Goal: Information Seeking & Learning: Learn about a topic

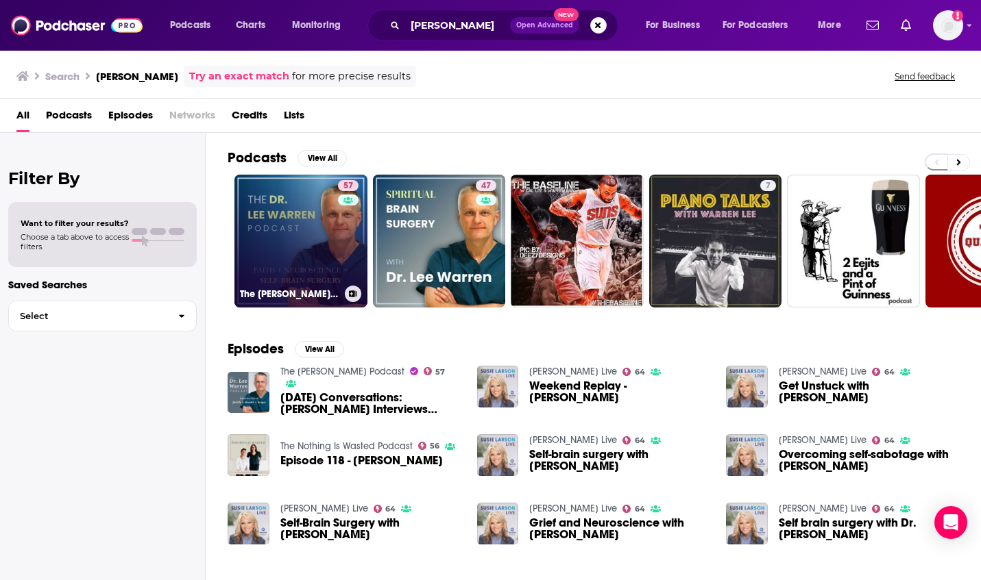
click at [309, 245] on link "57 The [PERSON_NAME] Podcast" at bounding box center [300, 241] width 133 height 133
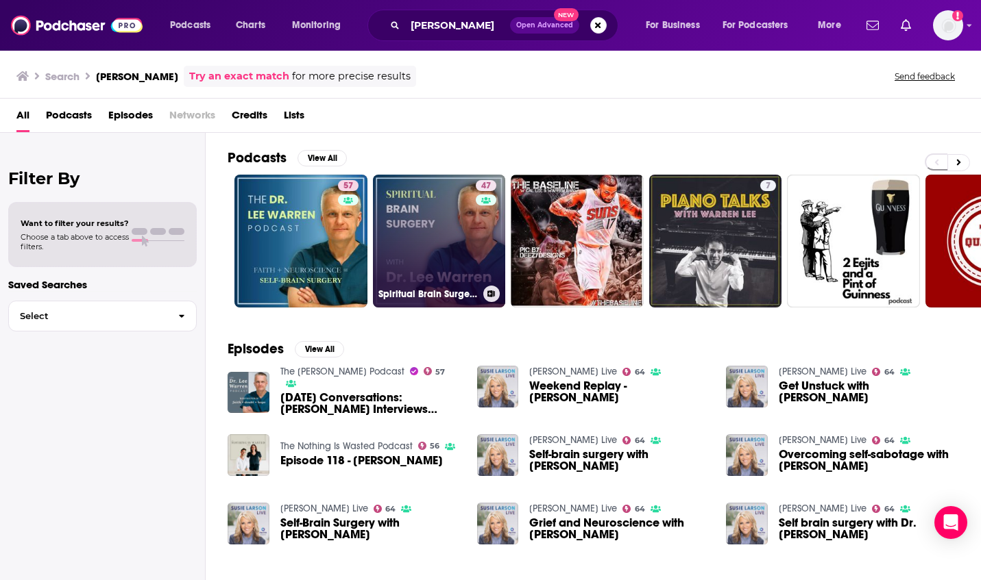
click at [471, 216] on link "47 Spiritual Brain Surgery with [PERSON_NAME]" at bounding box center [439, 241] width 133 height 133
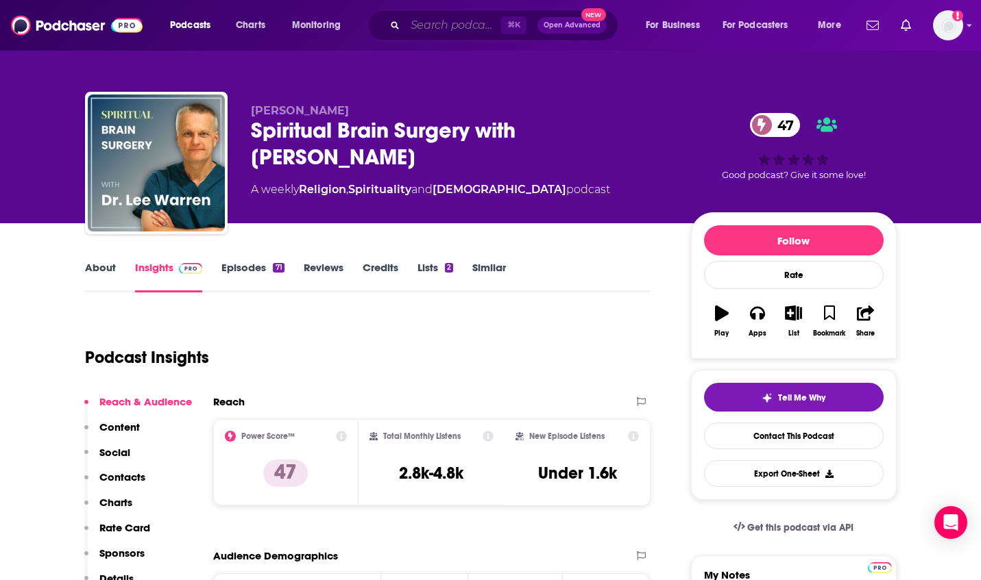
click at [444, 19] on input "Search podcasts, credits, & more..." at bounding box center [453, 25] width 96 height 22
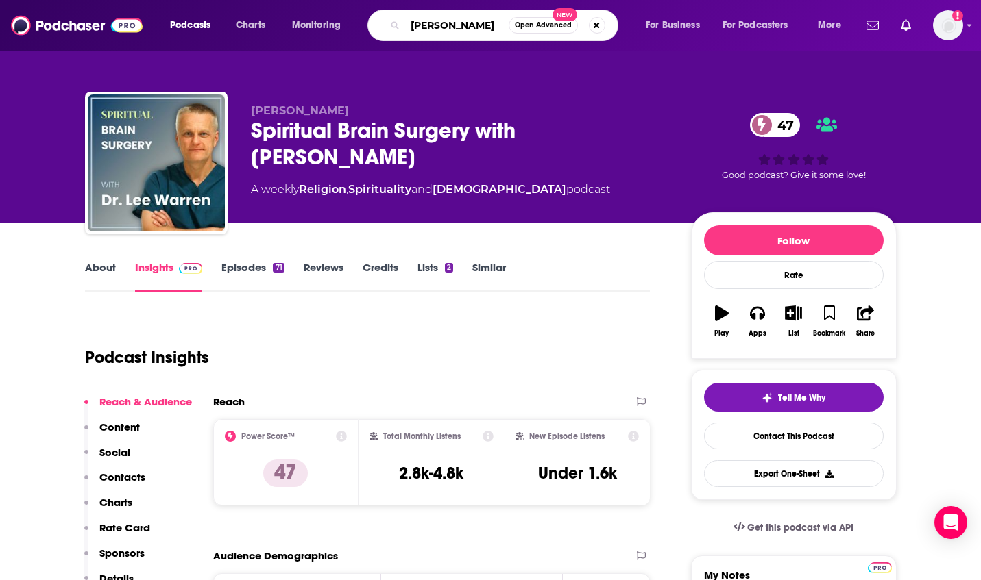
type input "[PERSON_NAME]"
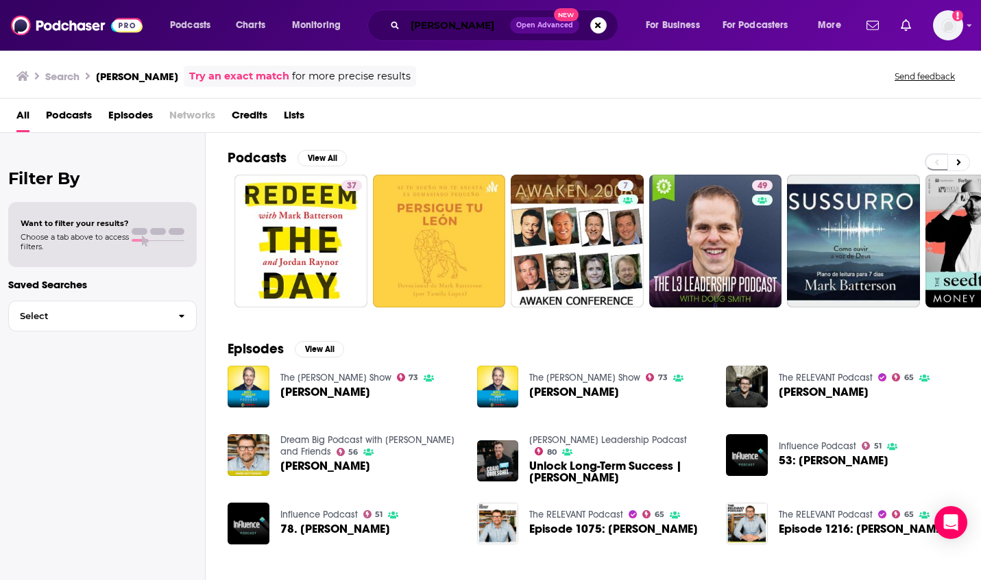
click at [491, 28] on input "[PERSON_NAME]" at bounding box center [457, 25] width 105 height 22
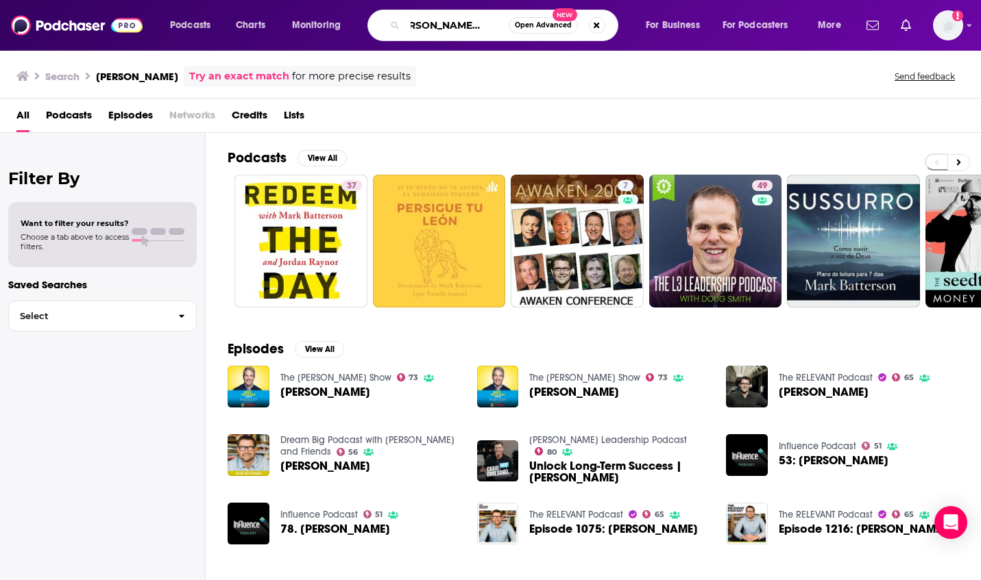
scroll to position [0, 25]
type input "[PERSON_NAME] [PERSON_NAME]"
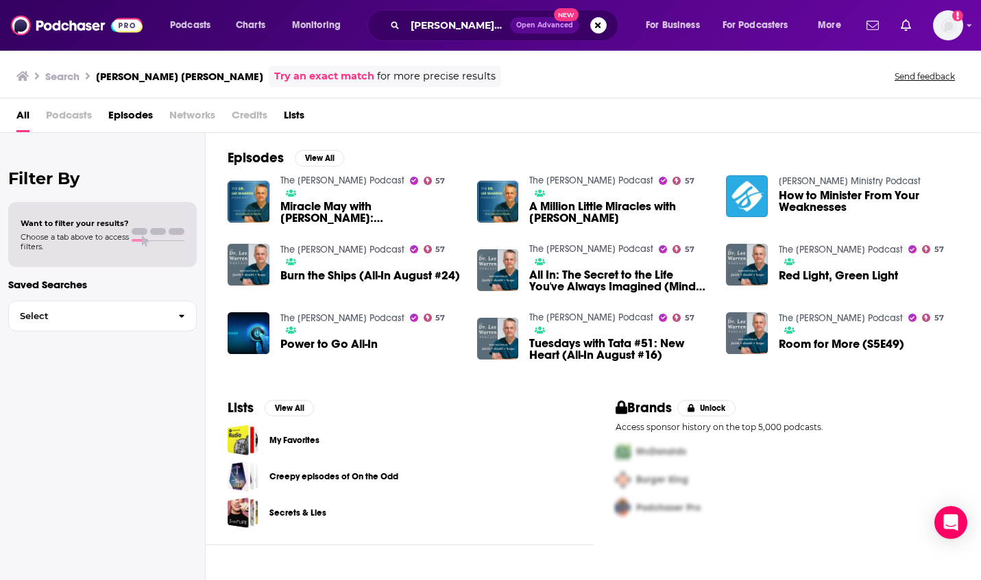
click at [583, 204] on span "A Million Little Miracles with [PERSON_NAME]" at bounding box center [619, 212] width 180 height 23
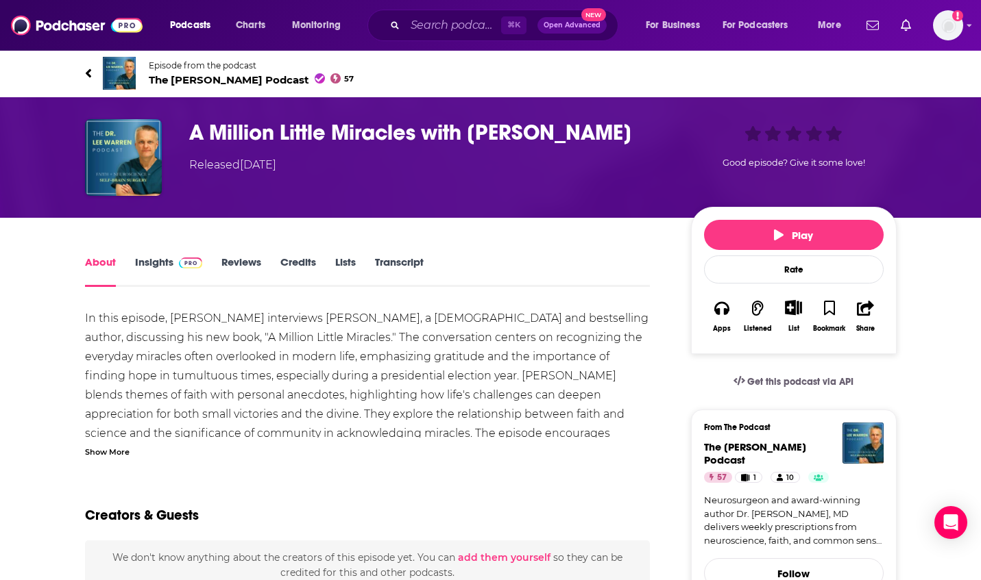
click at [152, 265] on link "Insights" at bounding box center [169, 272] width 68 height 32
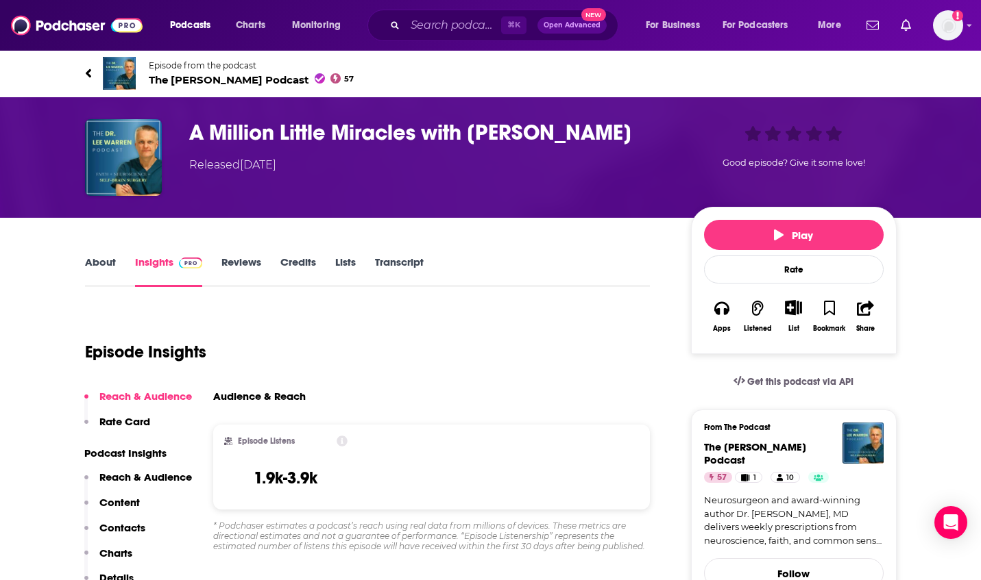
click at [204, 86] on link "Episode from the podcast The [PERSON_NAME] Podcast 57" at bounding box center [490, 73] width 811 height 33
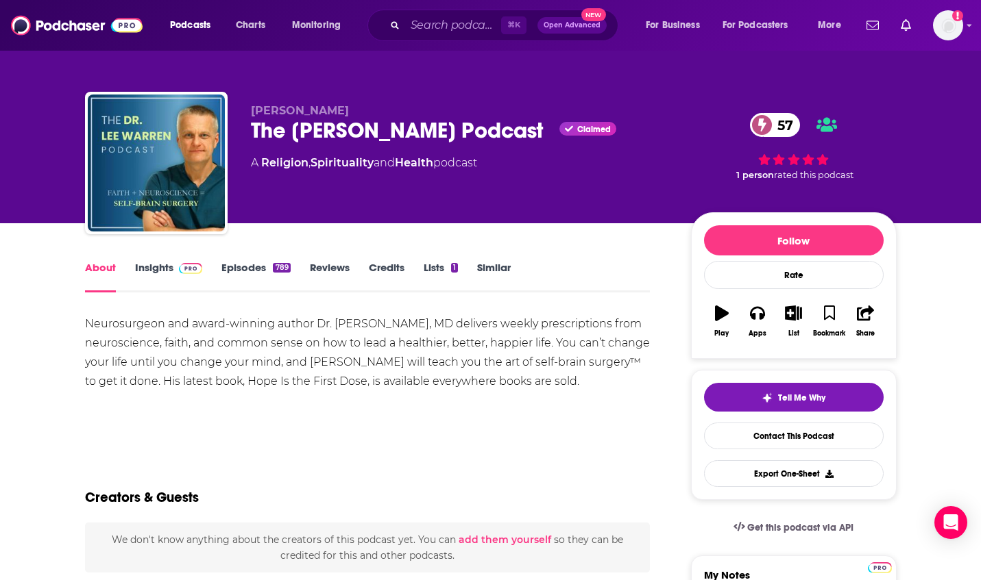
click at [151, 263] on link "Insights" at bounding box center [169, 277] width 68 height 32
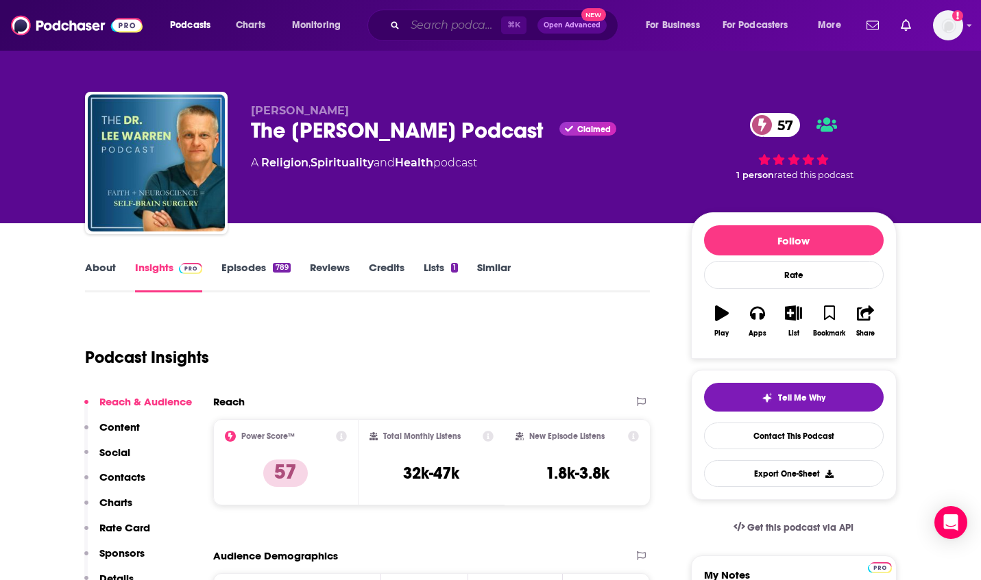
click at [473, 26] on input "Search podcasts, credits, & more..." at bounding box center [453, 25] width 96 height 22
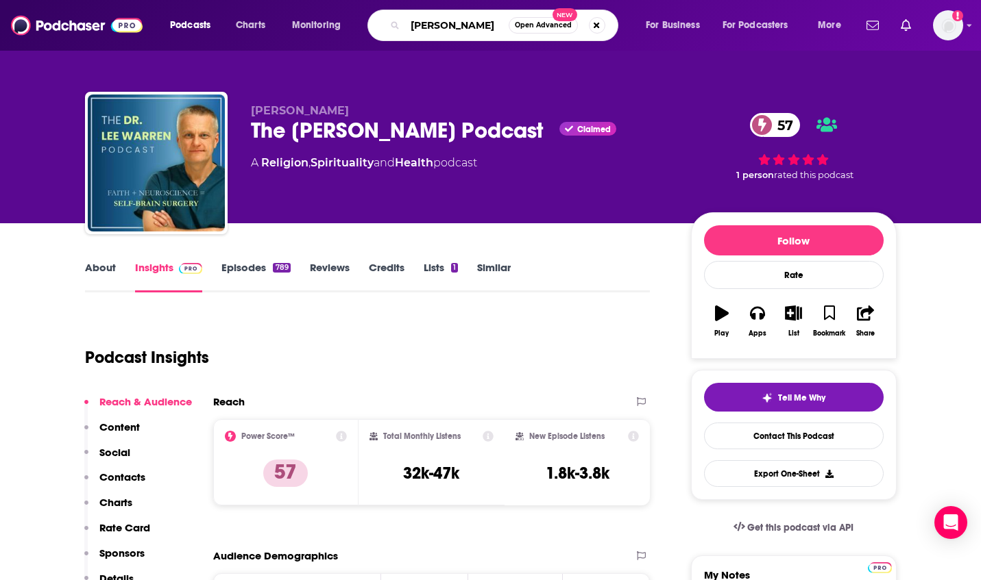
type input "[PERSON_NAME]"
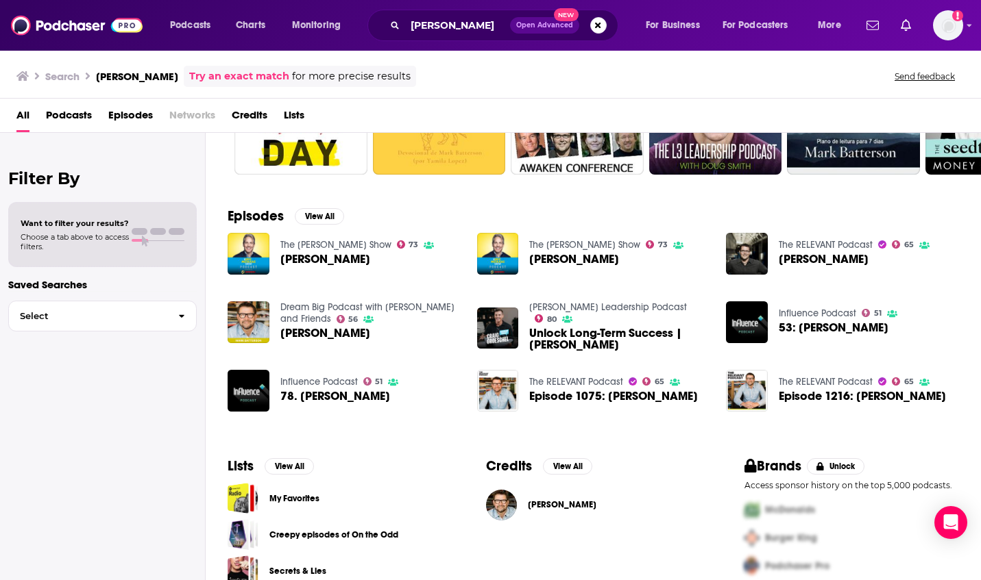
scroll to position [154, 0]
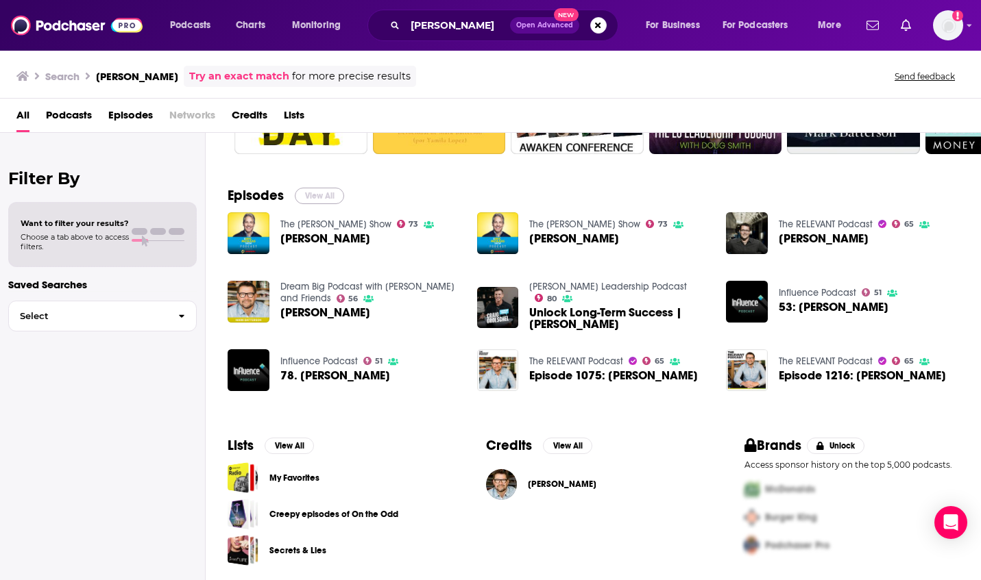
click at [320, 191] on button "View All" at bounding box center [319, 196] width 49 height 16
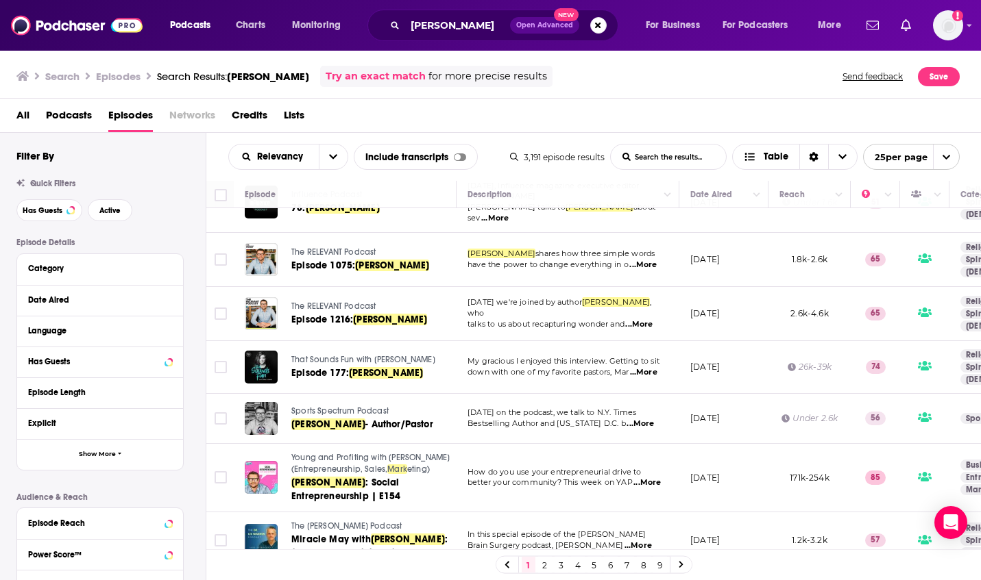
scroll to position [408, 0]
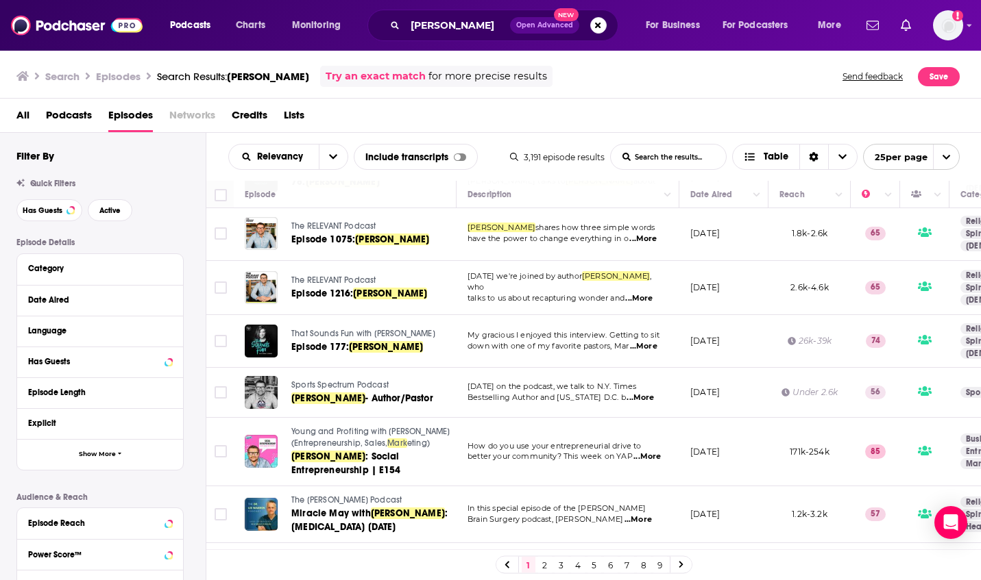
click at [198, 345] on div "Episode Details Category Date Aired Language Has Guests Episode Length Explicit…" at bounding box center [110, 451] width 189 height 426
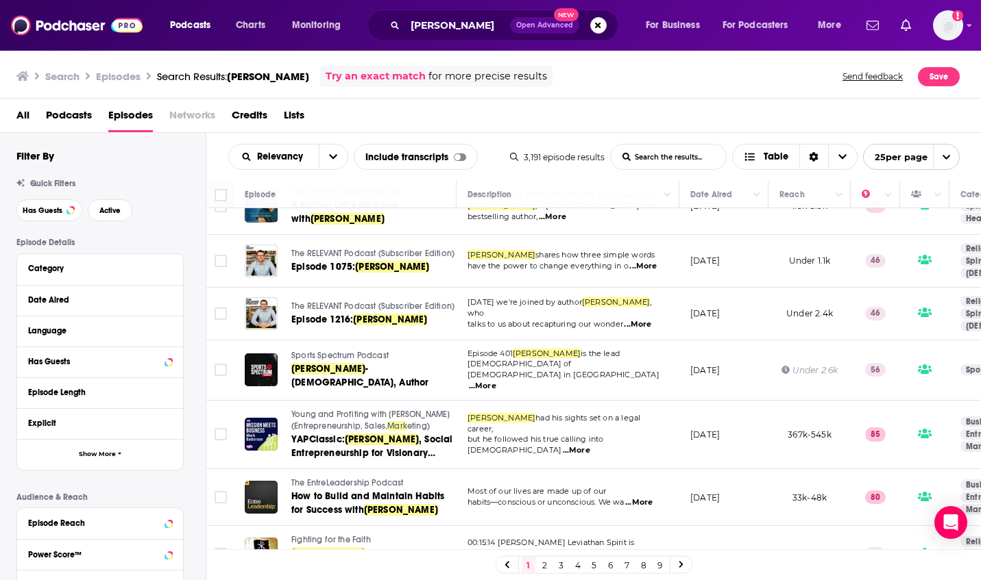
scroll to position [777, 0]
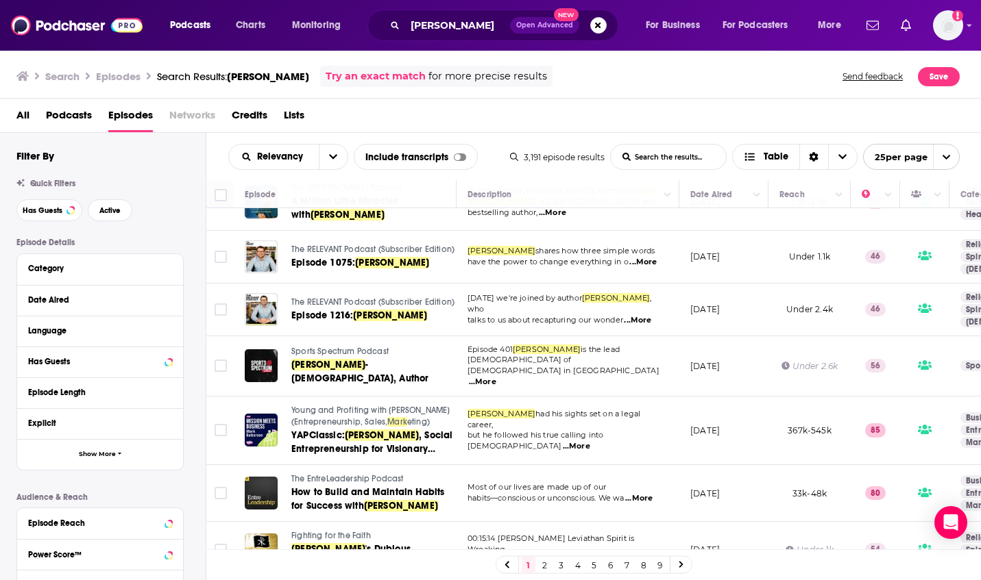
click at [188, 339] on div "Episode Details Category Date Aired Language Has Guests Episode Length Explicit…" at bounding box center [110, 451] width 189 height 426
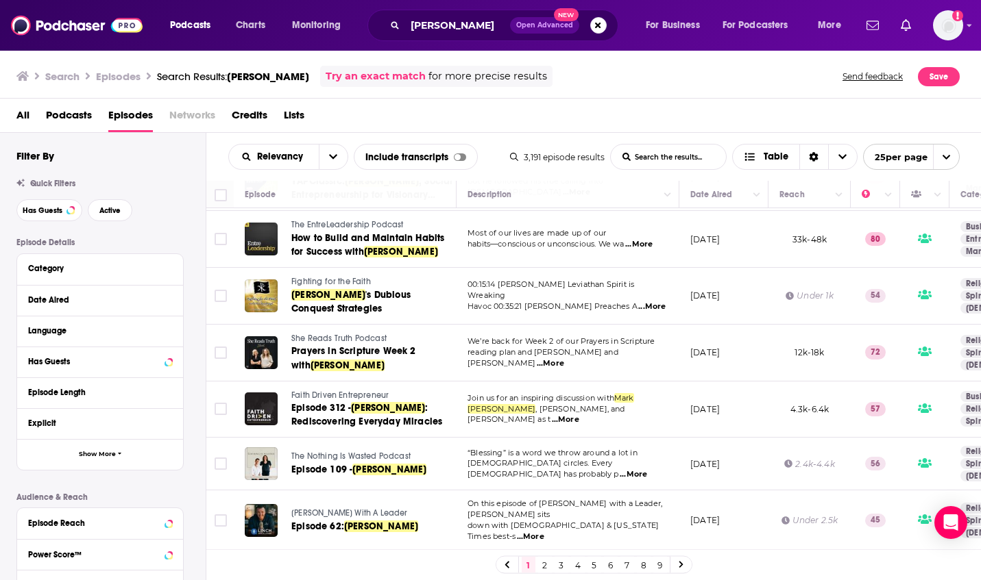
scroll to position [1036, 0]
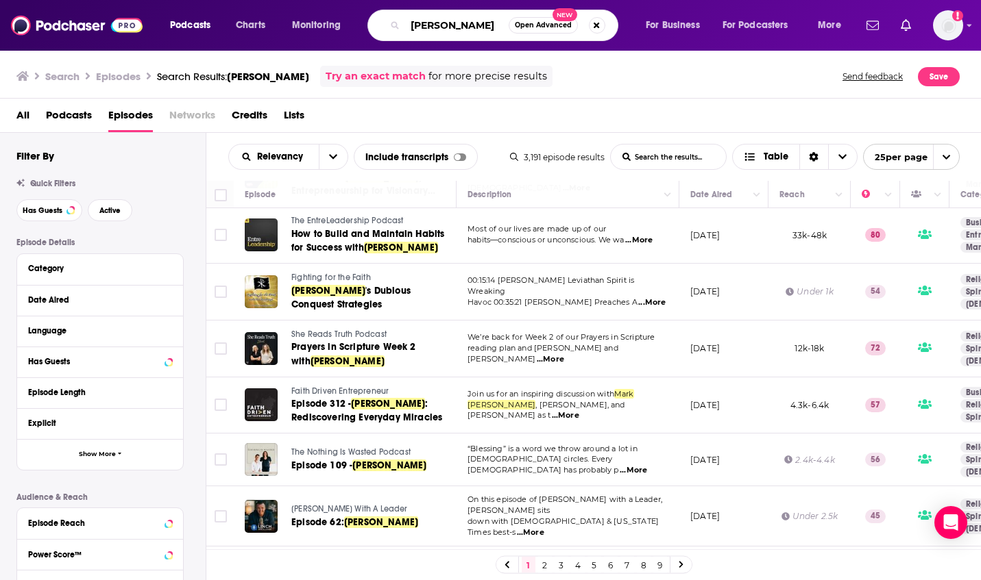
drag, startPoint x: 493, startPoint y: 25, endPoint x: 371, endPoint y: 25, distance: 122.0
click at [371, 25] on div "[PERSON_NAME] Open Advanced New" at bounding box center [492, 26] width 251 height 32
type input "nothing is wasted"
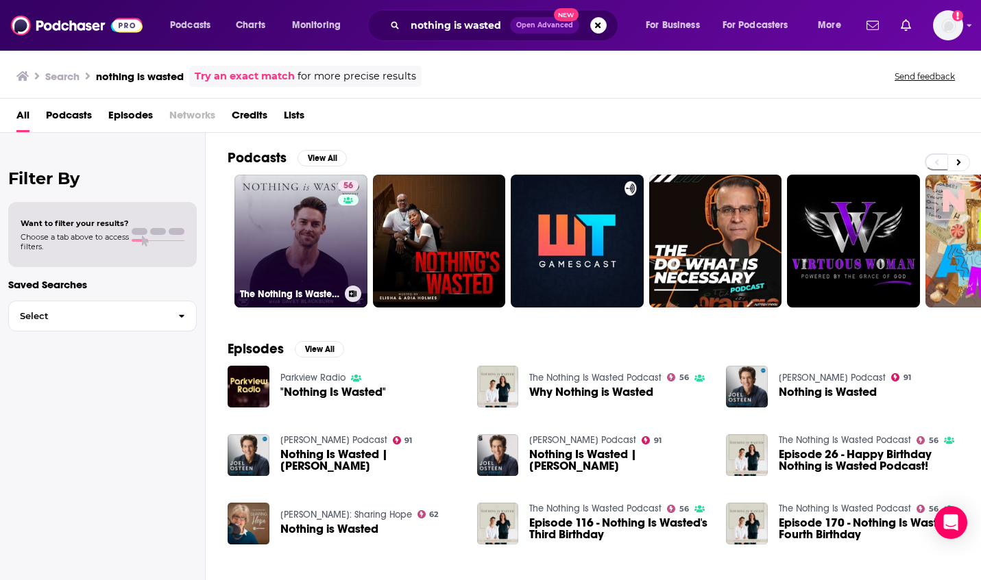
click at [300, 258] on link "56 The Nothing Is Wasted Podcast" at bounding box center [300, 241] width 133 height 133
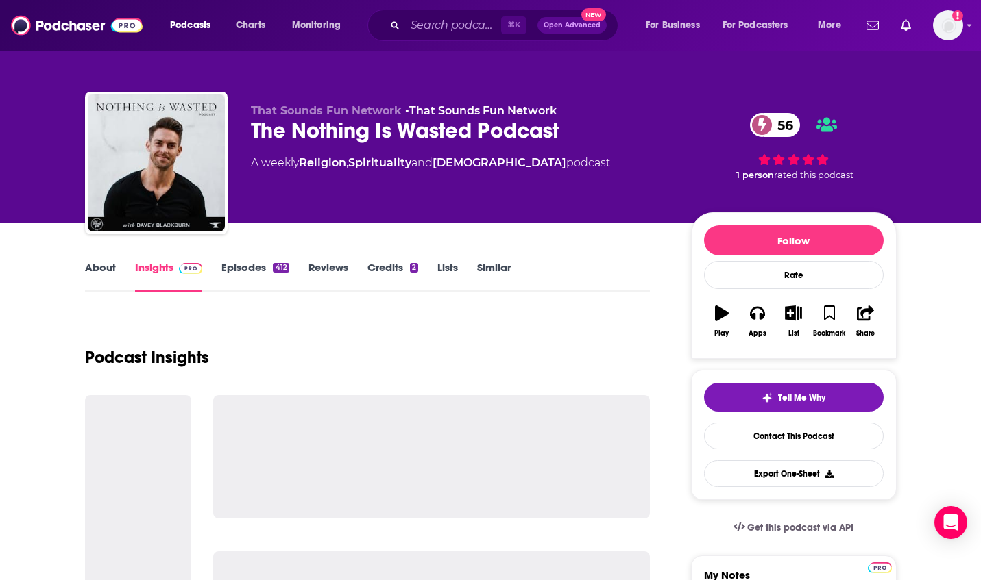
click at [233, 271] on link "Episodes 412" at bounding box center [254, 277] width 67 height 32
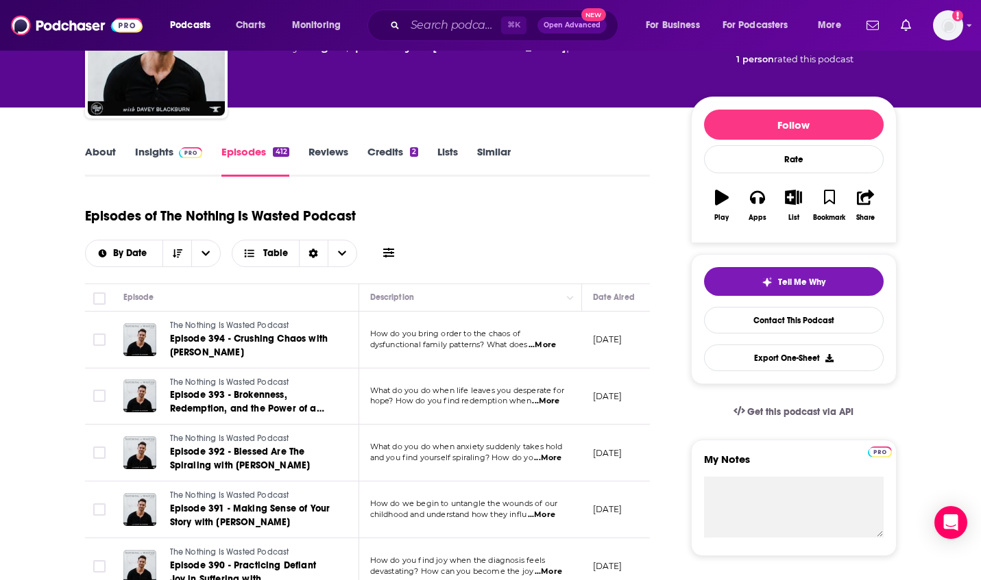
scroll to position [125, 0]
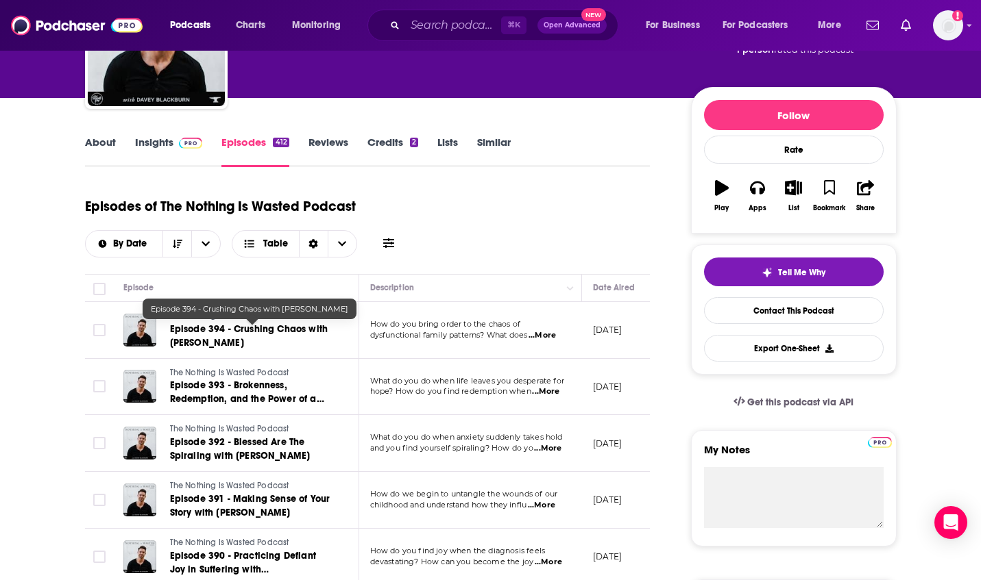
click at [247, 337] on span "Episode 394 - Crushing Chaos with [PERSON_NAME]" at bounding box center [249, 335] width 158 height 25
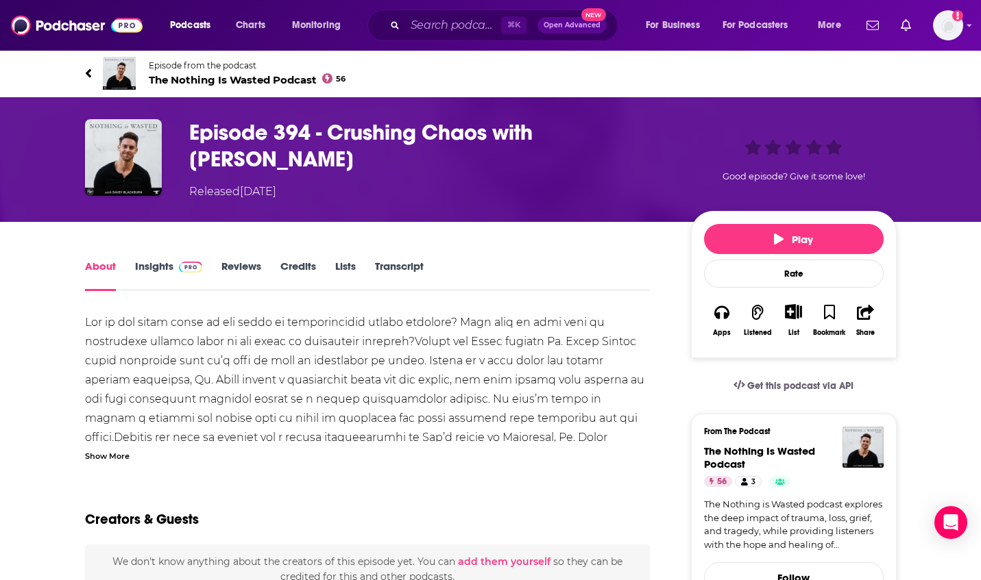
click at [156, 262] on link "Insights" at bounding box center [169, 276] width 68 height 32
